Goal: Information Seeking & Learning: Learn about a topic

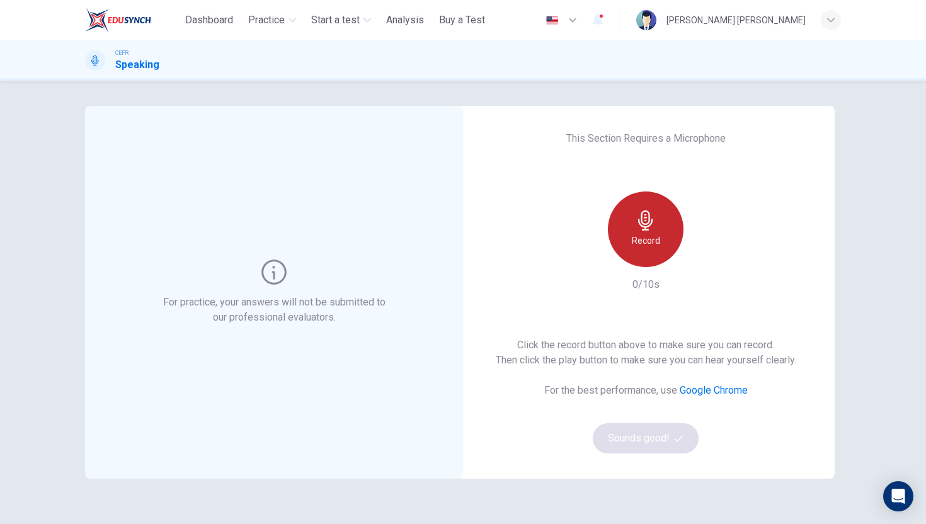
click at [646, 227] on icon "button" at bounding box center [645, 220] width 14 height 20
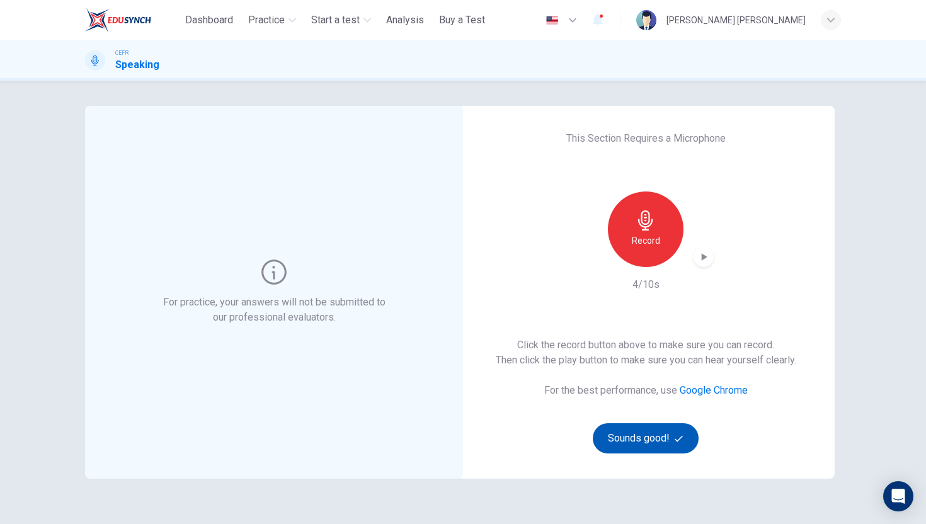
click at [639, 432] on button "Sounds good!" at bounding box center [646, 438] width 106 height 30
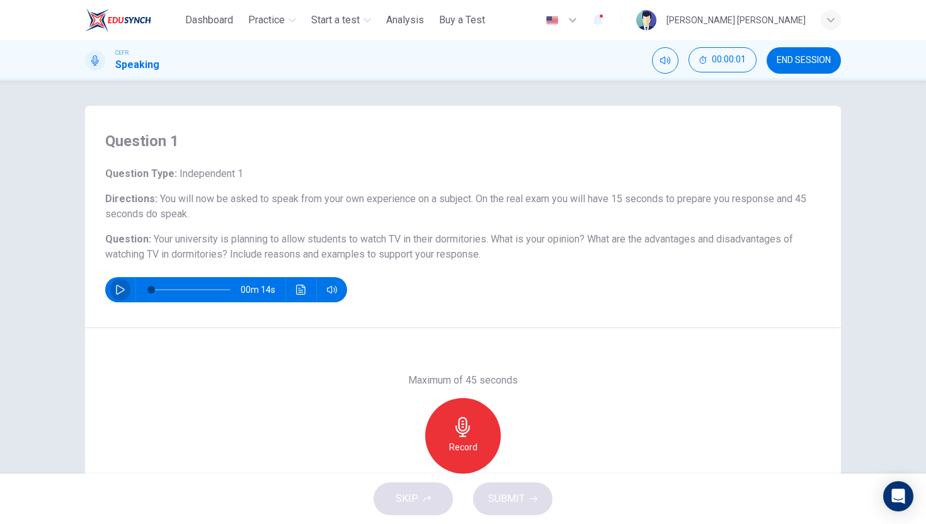
click at [116, 291] on icon "button" at bounding box center [120, 290] width 9 height 10
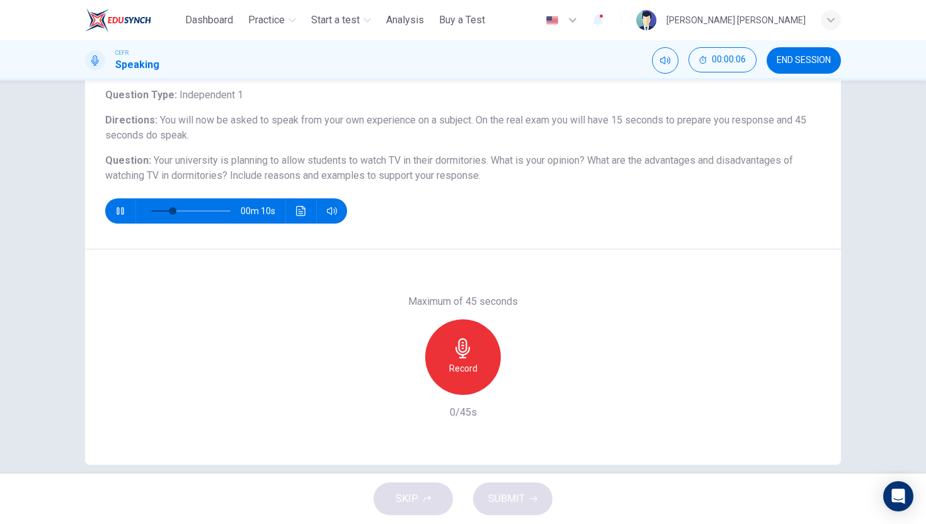
scroll to position [77, 0]
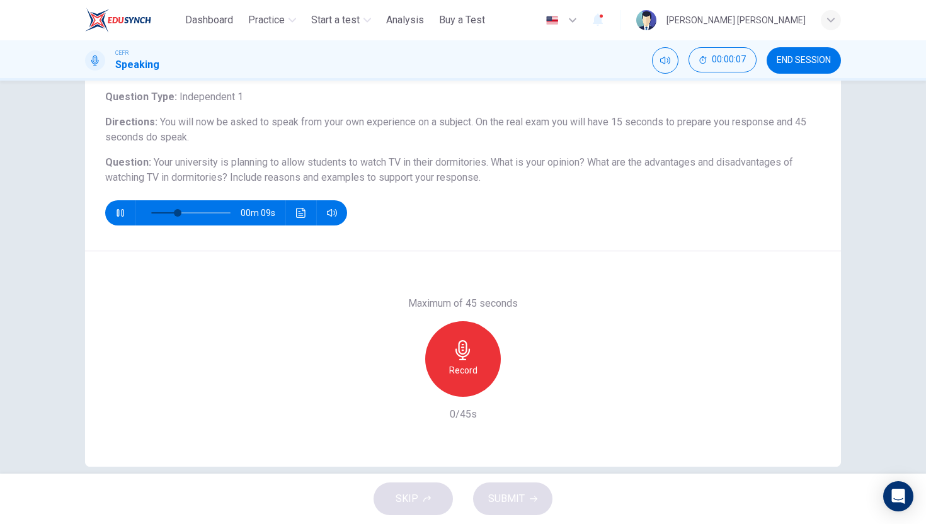
click at [115, 217] on icon "button" at bounding box center [120, 213] width 10 height 10
type input "**"
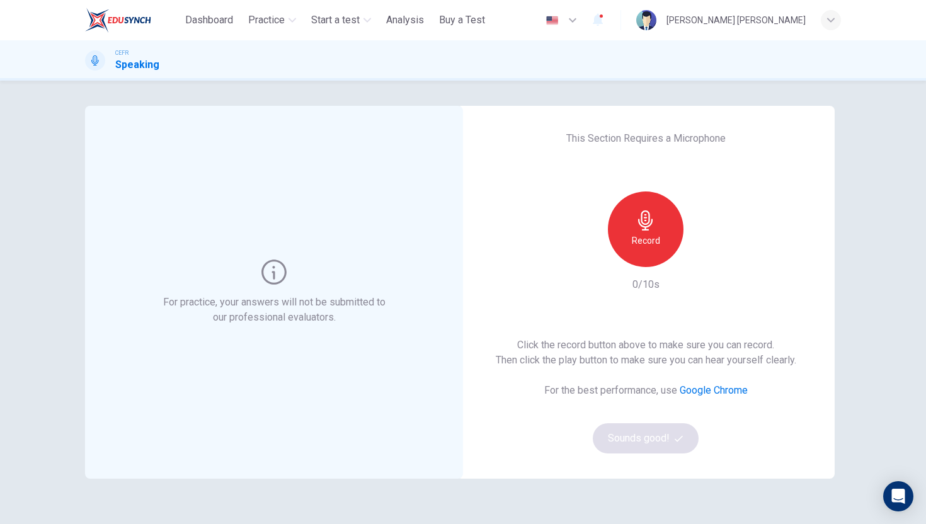
click at [647, 228] on icon "button" at bounding box center [646, 220] width 20 height 20
click at [707, 261] on icon "button" at bounding box center [703, 257] width 13 height 13
click at [705, 258] on icon "button" at bounding box center [705, 257] width 6 height 8
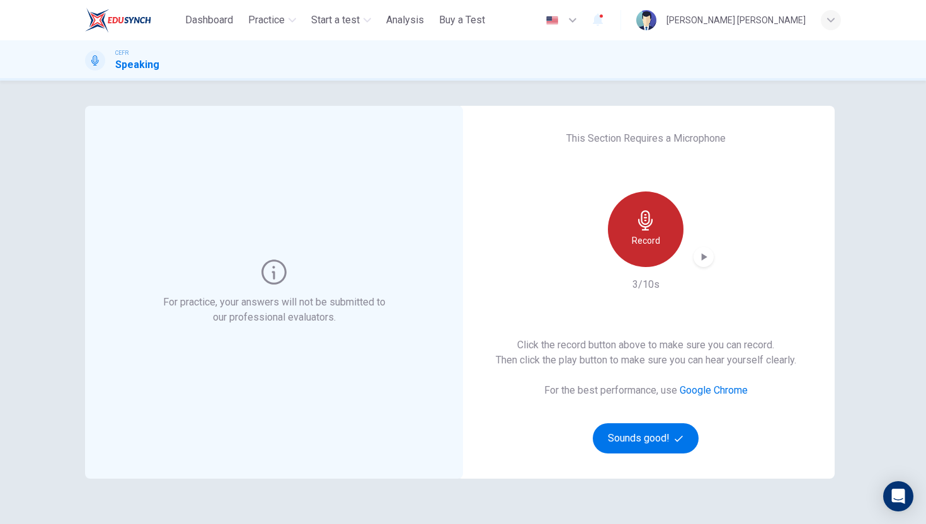
click at [652, 225] on icon "button" at bounding box center [646, 220] width 20 height 20
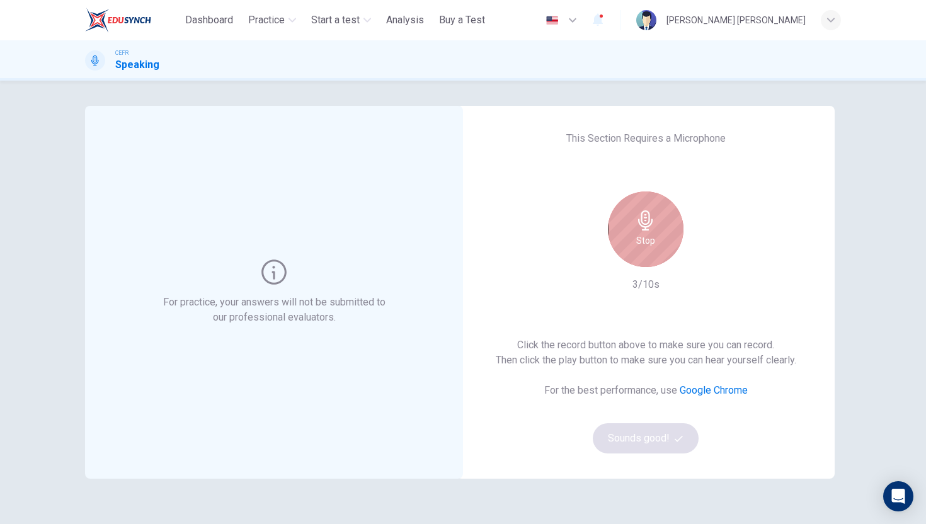
click at [652, 225] on icon "button" at bounding box center [646, 220] width 20 height 20
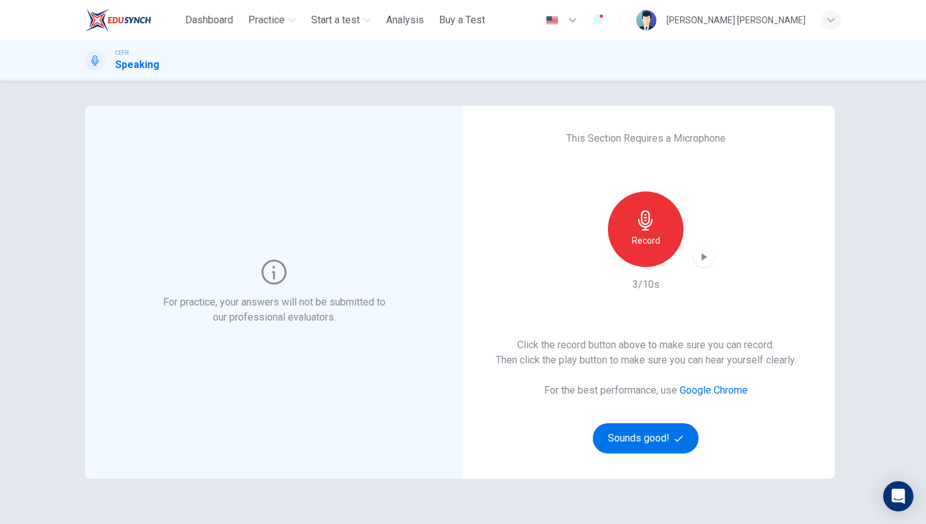
click at [700, 259] on icon "button" at bounding box center [703, 257] width 13 height 13
click at [636, 442] on button "Sounds good!" at bounding box center [646, 438] width 106 height 30
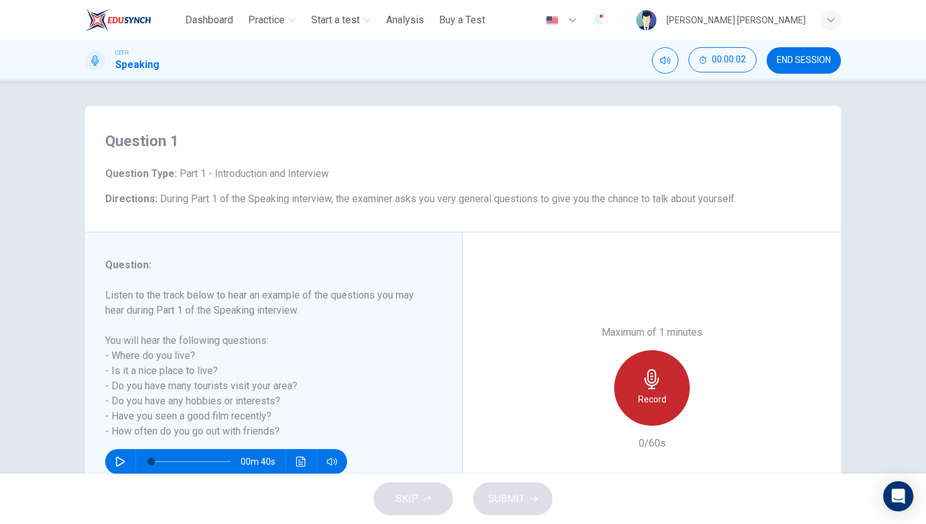
click at [647, 374] on icon "button" at bounding box center [651, 379] width 14 height 20
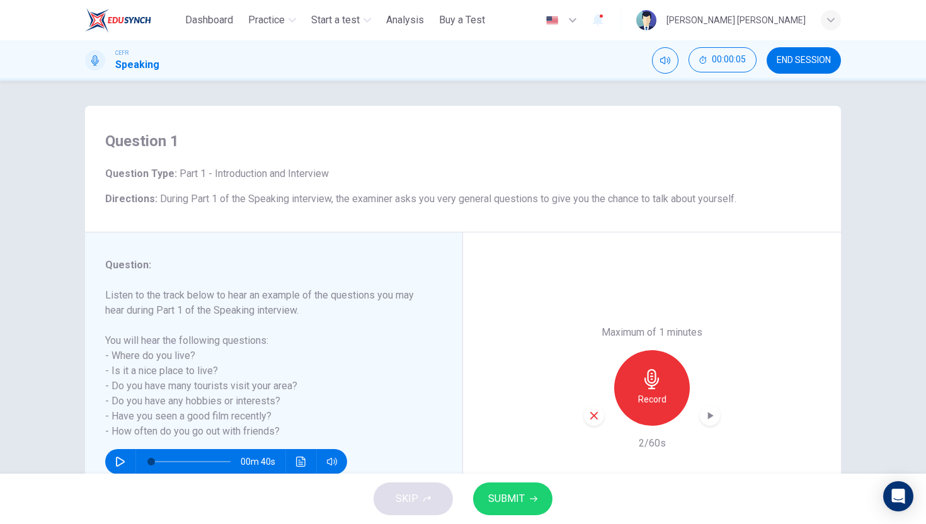
click at [705, 416] on icon "button" at bounding box center [710, 415] width 13 height 13
click at [657, 384] on icon "button" at bounding box center [652, 379] width 20 height 20
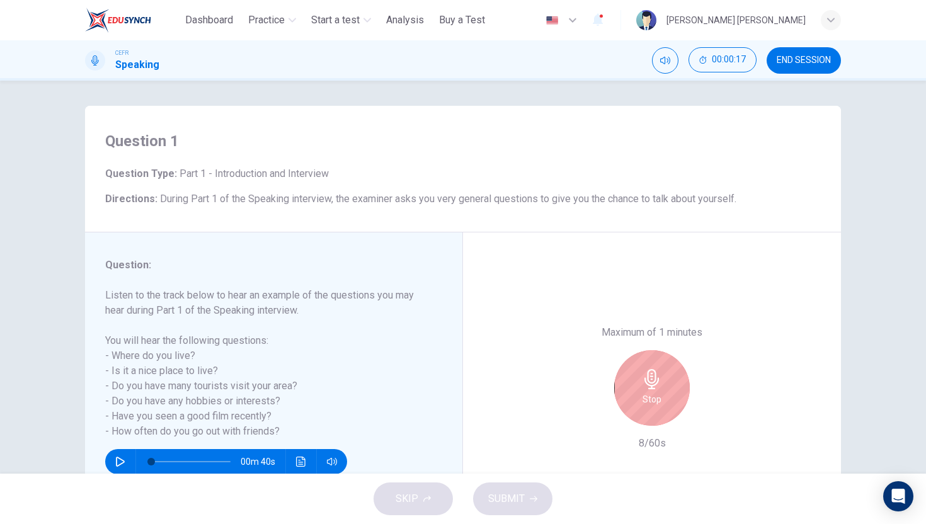
click at [657, 384] on icon "button" at bounding box center [652, 379] width 20 height 20
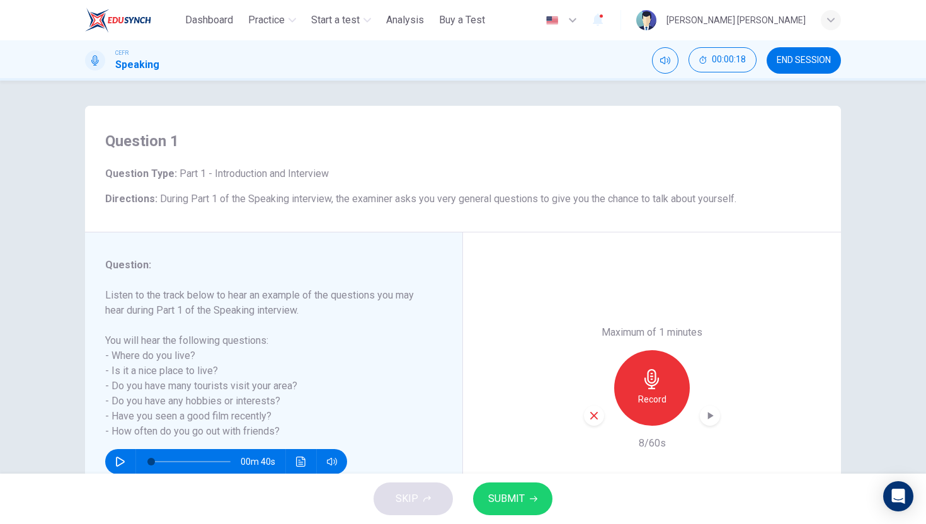
click at [705, 422] on div "button" at bounding box center [710, 416] width 20 height 20
click at [596, 416] on icon "button" at bounding box center [593, 415] width 11 height 11
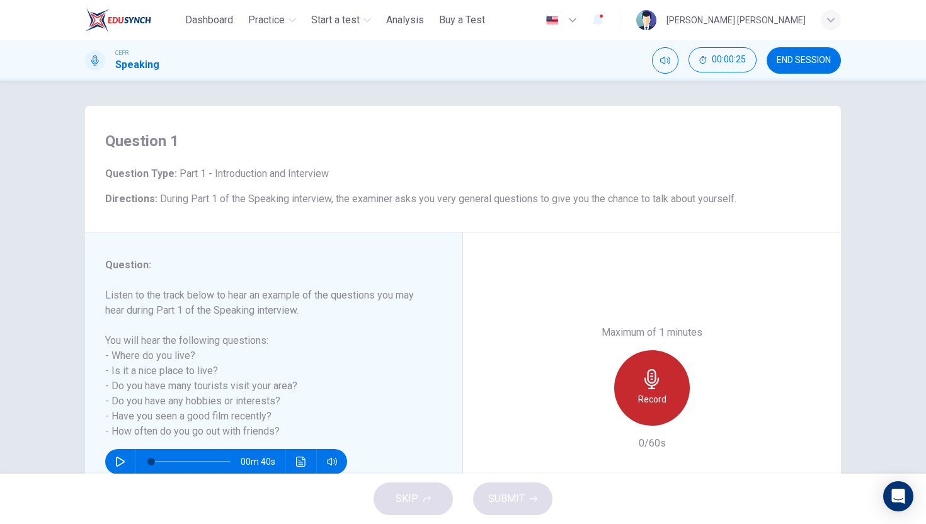
click at [676, 390] on div "Record" at bounding box center [652, 388] width 76 height 76
click at [676, 390] on div "Stop" at bounding box center [652, 388] width 76 height 76
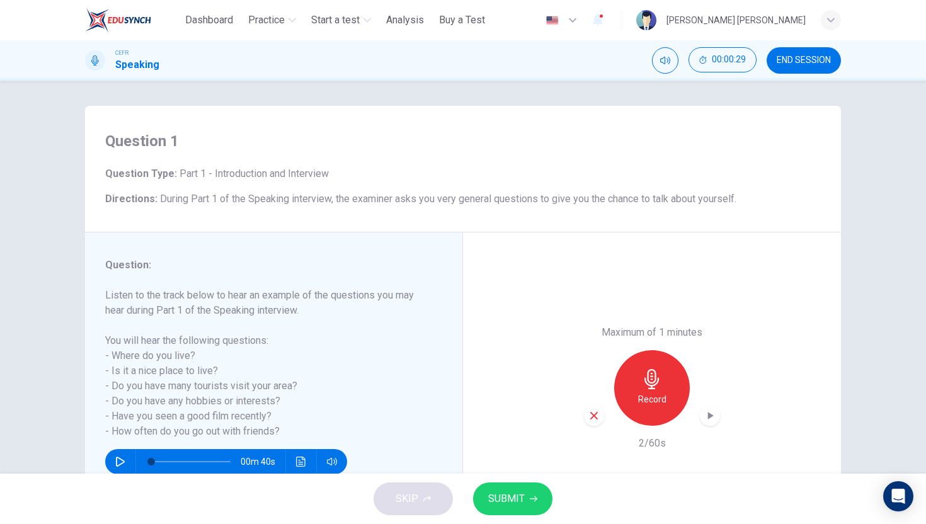
click at [719, 420] on div "Maximum of 1 minutes Record 2/60s" at bounding box center [652, 387] width 378 height 311
click at [709, 418] on icon "button" at bounding box center [711, 416] width 6 height 8
click at [594, 419] on icon "button" at bounding box center [593, 415] width 11 height 11
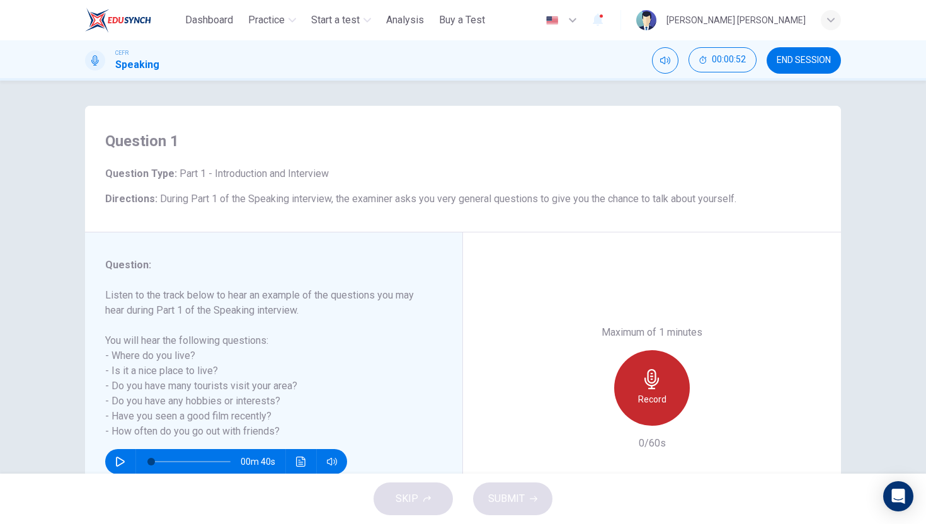
click at [646, 386] on icon "button" at bounding box center [652, 379] width 20 height 20
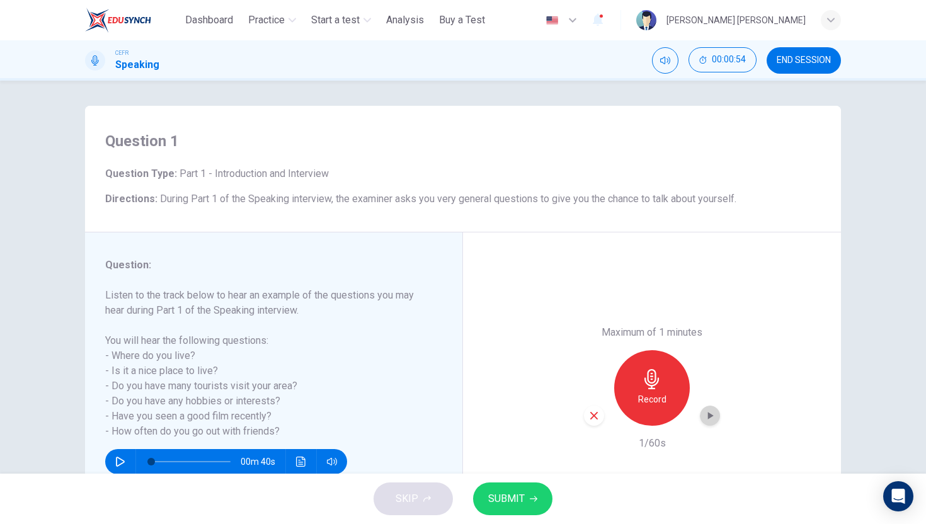
click at [708, 420] on icon "button" at bounding box center [710, 415] width 13 height 13
click at [591, 413] on icon "button" at bounding box center [594, 416] width 8 height 8
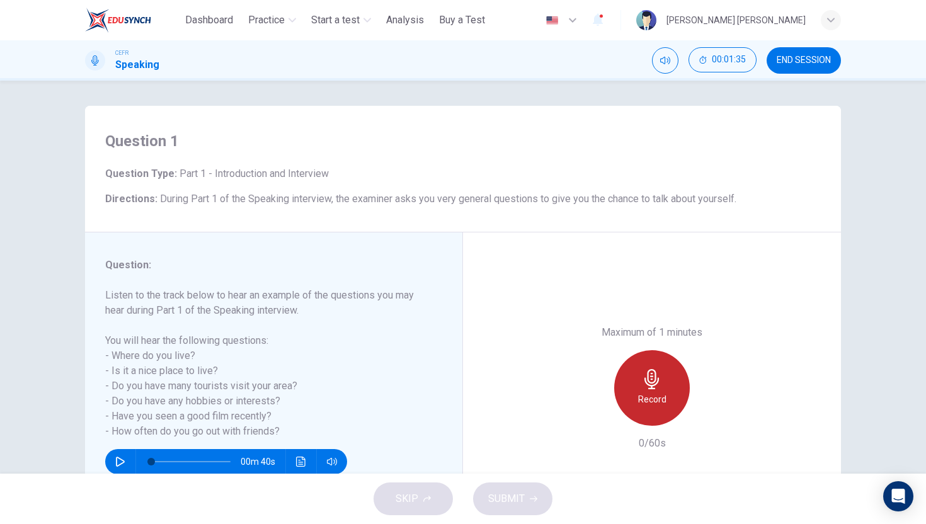
click at [652, 387] on icon "button" at bounding box center [651, 379] width 14 height 20
click at [650, 380] on icon "button" at bounding box center [652, 379] width 20 height 20
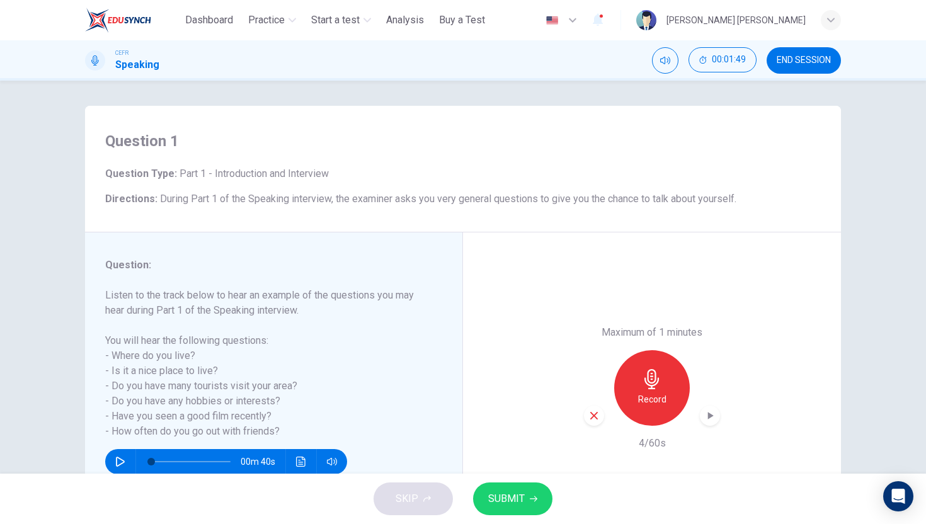
click at [708, 415] on icon "button" at bounding box center [711, 416] width 6 height 8
click at [602, 417] on div "button" at bounding box center [594, 416] width 20 height 20
